Goal: Book appointment/travel/reservation

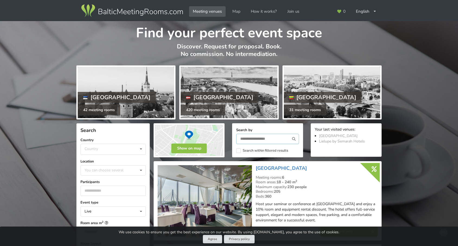
click at [247, 140] on input "text" at bounding box center [267, 139] width 63 height 10
type input "*******"
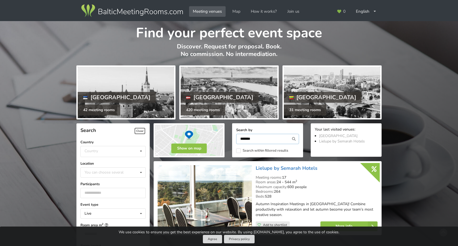
scroll to position [122, 0]
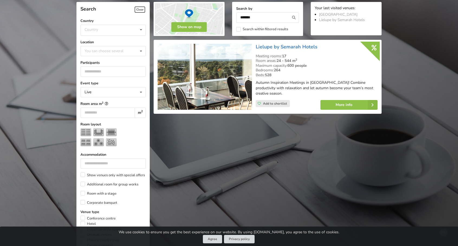
click at [207, 76] on img at bounding box center [205, 77] width 94 height 66
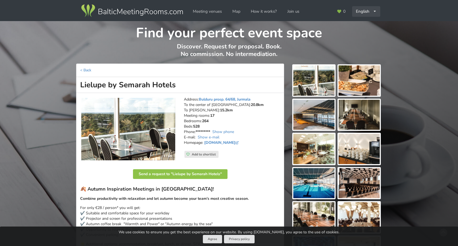
click at [373, 11] on icon at bounding box center [375, 12] width 4 height 4
click at [366, 35] on link "Latviešu" at bounding box center [365, 34] width 27 height 11
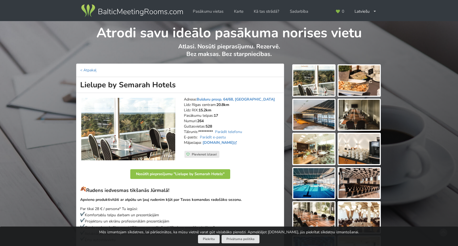
click at [169, 129] on img at bounding box center [128, 129] width 94 height 63
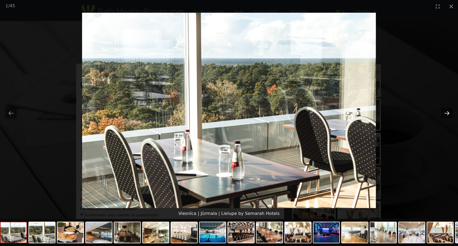
click at [446, 112] on button "Next slide" at bounding box center [446, 113] width 11 height 11
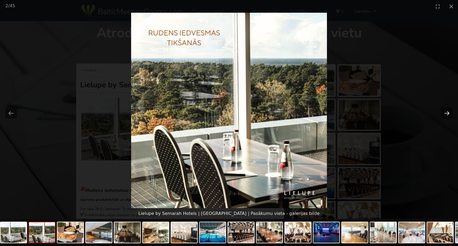
click at [446, 112] on button "Next slide" at bounding box center [446, 113] width 11 height 11
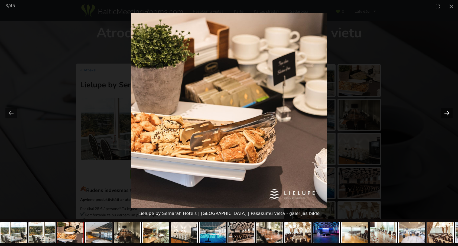
click at [446, 112] on button "Next slide" at bounding box center [446, 113] width 11 height 11
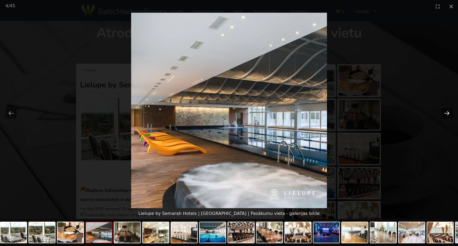
click at [446, 112] on button "Next slide" at bounding box center [446, 113] width 11 height 11
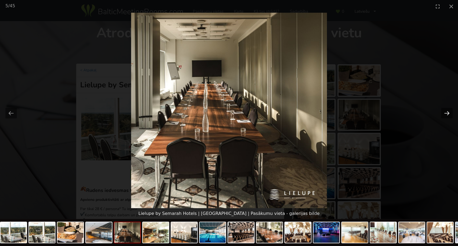
click at [446, 112] on button "Next slide" at bounding box center [446, 113] width 11 height 11
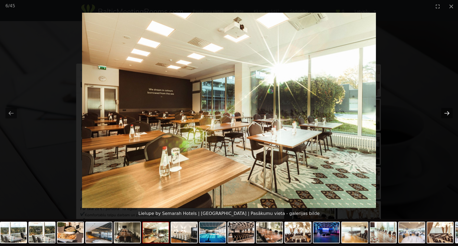
click at [446, 112] on button "Next slide" at bounding box center [446, 113] width 11 height 11
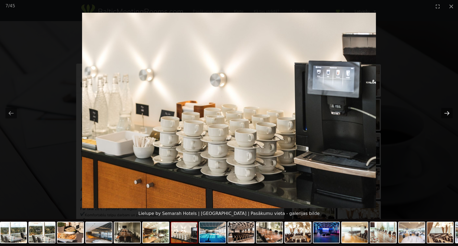
click at [446, 112] on button "Next slide" at bounding box center [446, 113] width 11 height 11
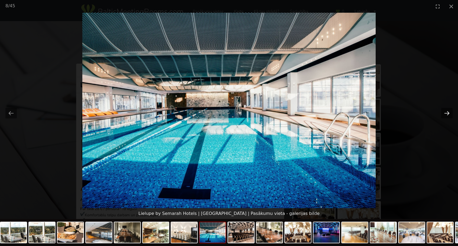
click at [446, 112] on button "Next slide" at bounding box center [446, 113] width 11 height 11
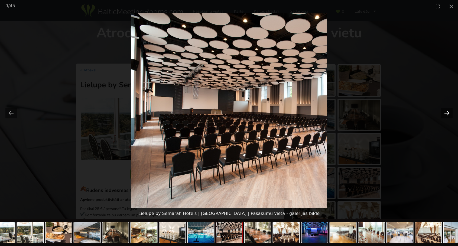
click at [446, 112] on button "Next slide" at bounding box center [446, 113] width 11 height 11
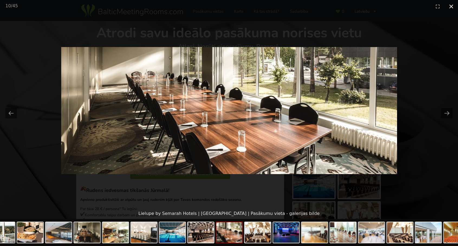
click at [454, 5] on button "Close gallery" at bounding box center [451, 6] width 14 height 13
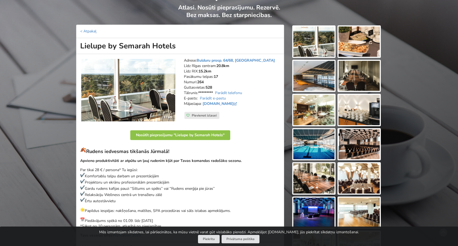
scroll to position [135, 0]
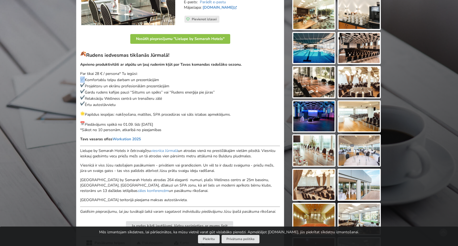
drag, startPoint x: 80, startPoint y: 77, endPoint x: 169, endPoint y: 34, distance: 98.9
copy p
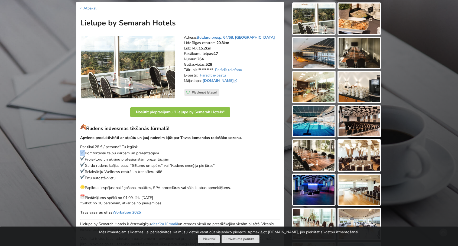
scroll to position [54, 0]
